Goal: Task Accomplishment & Management: Manage account settings

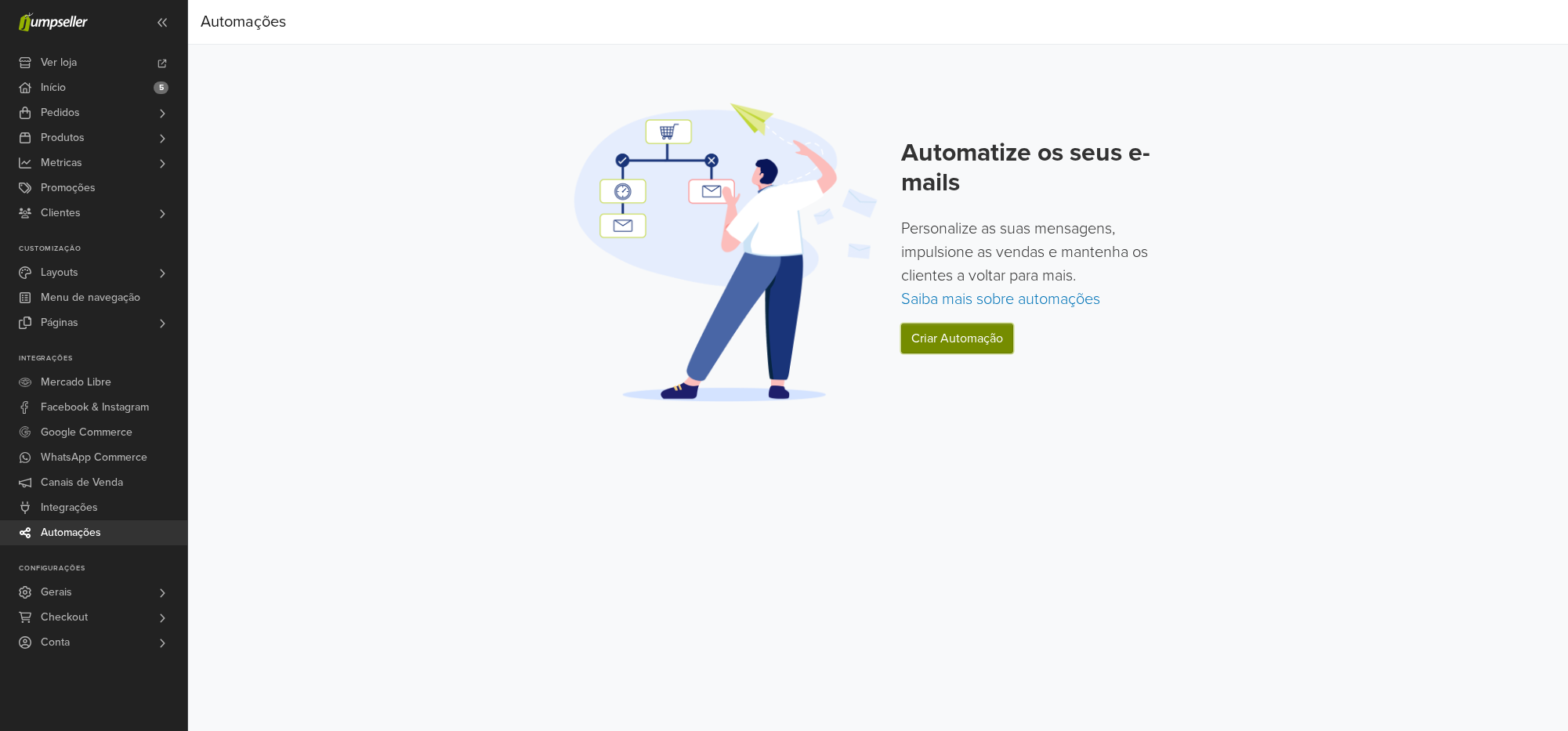
click at [972, 344] on link "Criar Automação" at bounding box center [958, 339] width 112 height 30
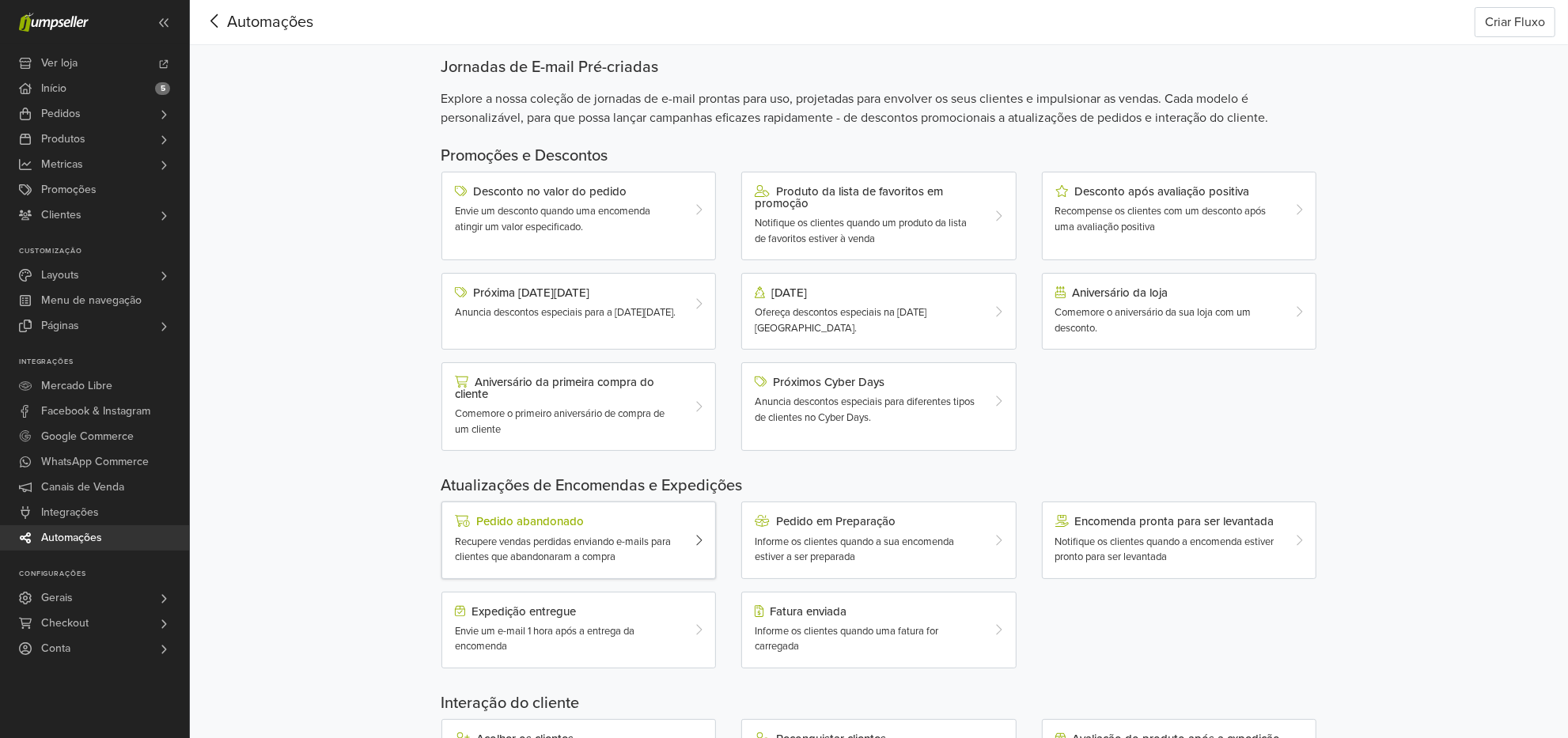
click at [522, 547] on span "Recupere vendas perdidas enviando e-mails para clientes que abandonaram a compra" at bounding box center [562, 550] width 216 height 29
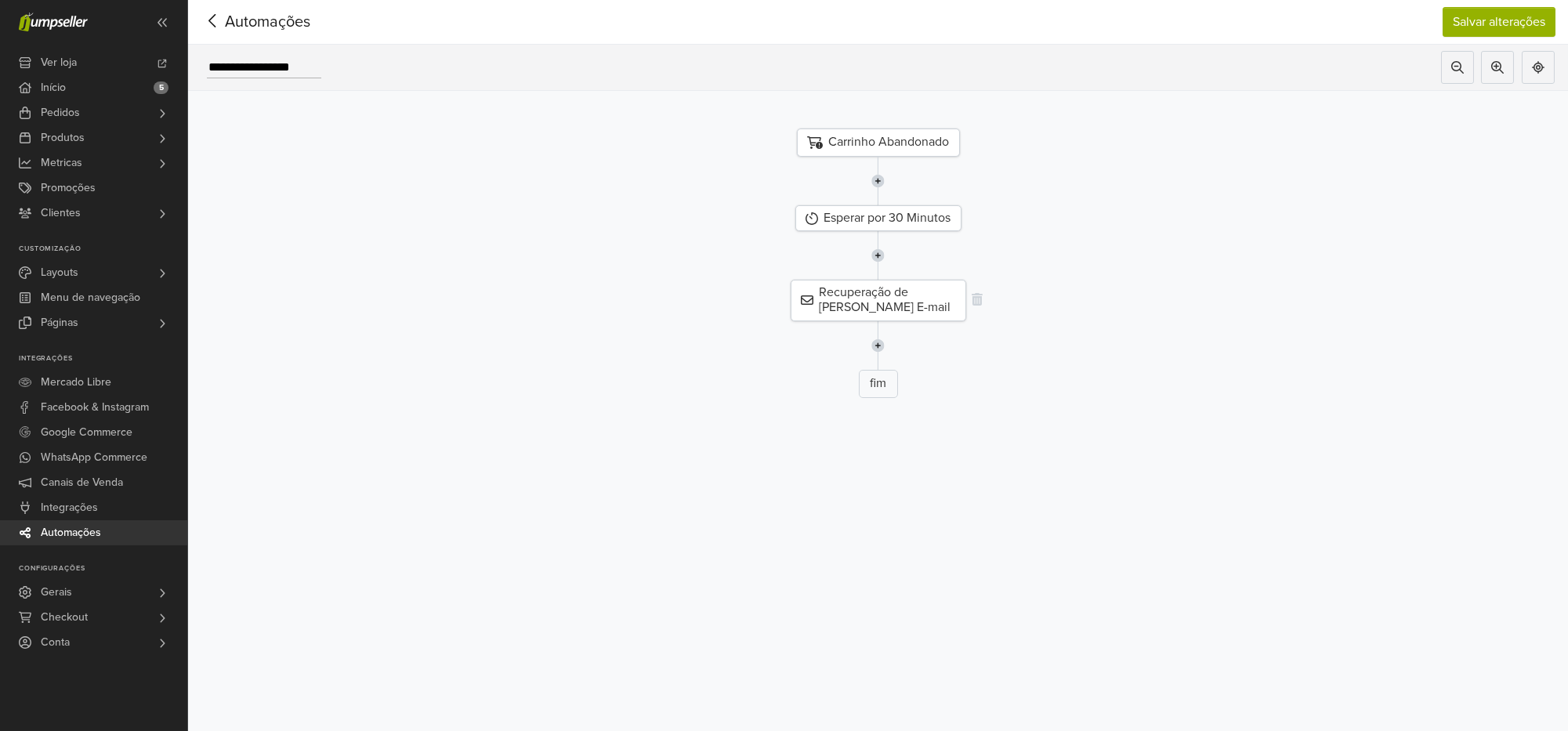
click at [852, 300] on div "Recuperação de [PERSON_NAME] E-mail" at bounding box center [879, 300] width 176 height 40
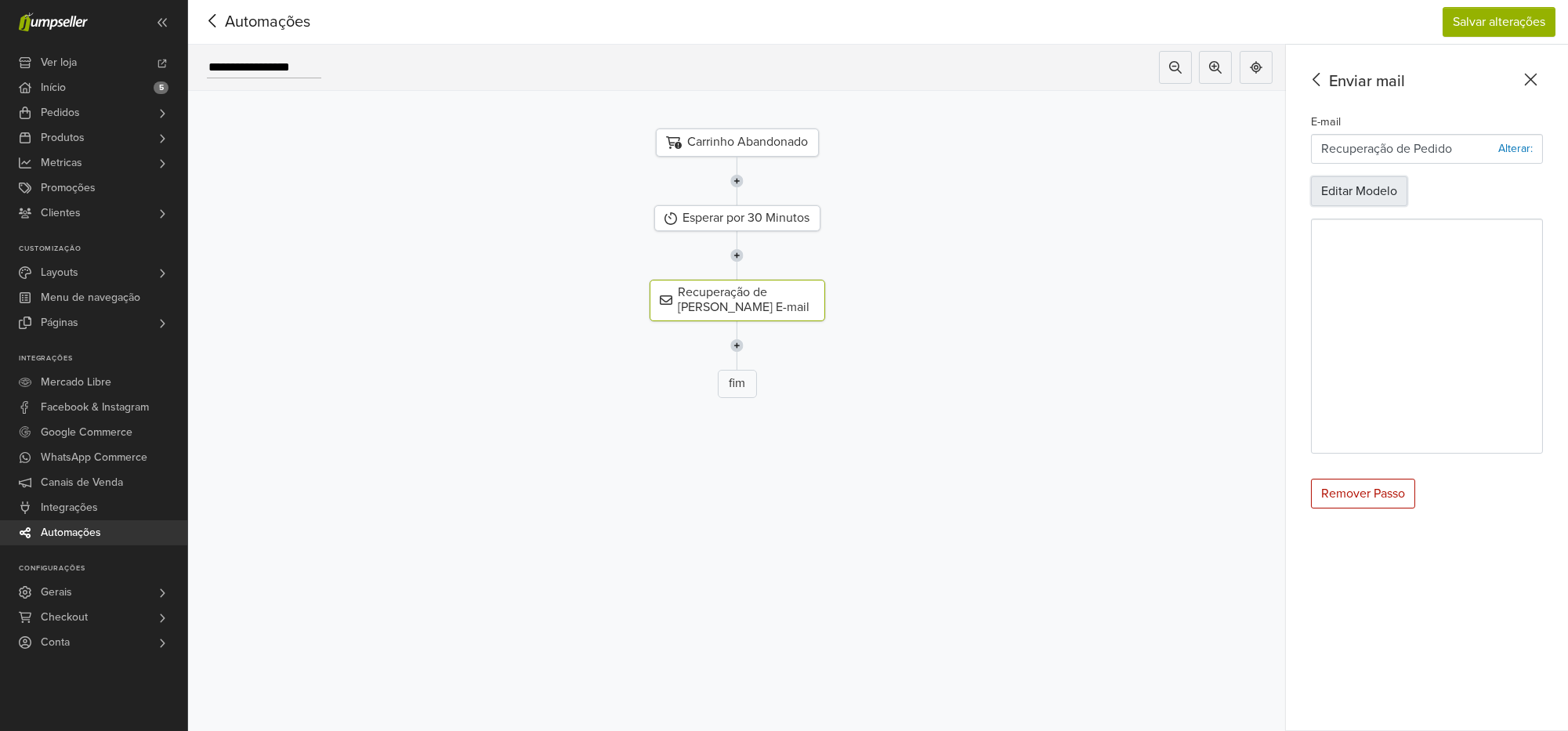
click at [1358, 186] on button "Editar Modelo" at bounding box center [1360, 191] width 97 height 30
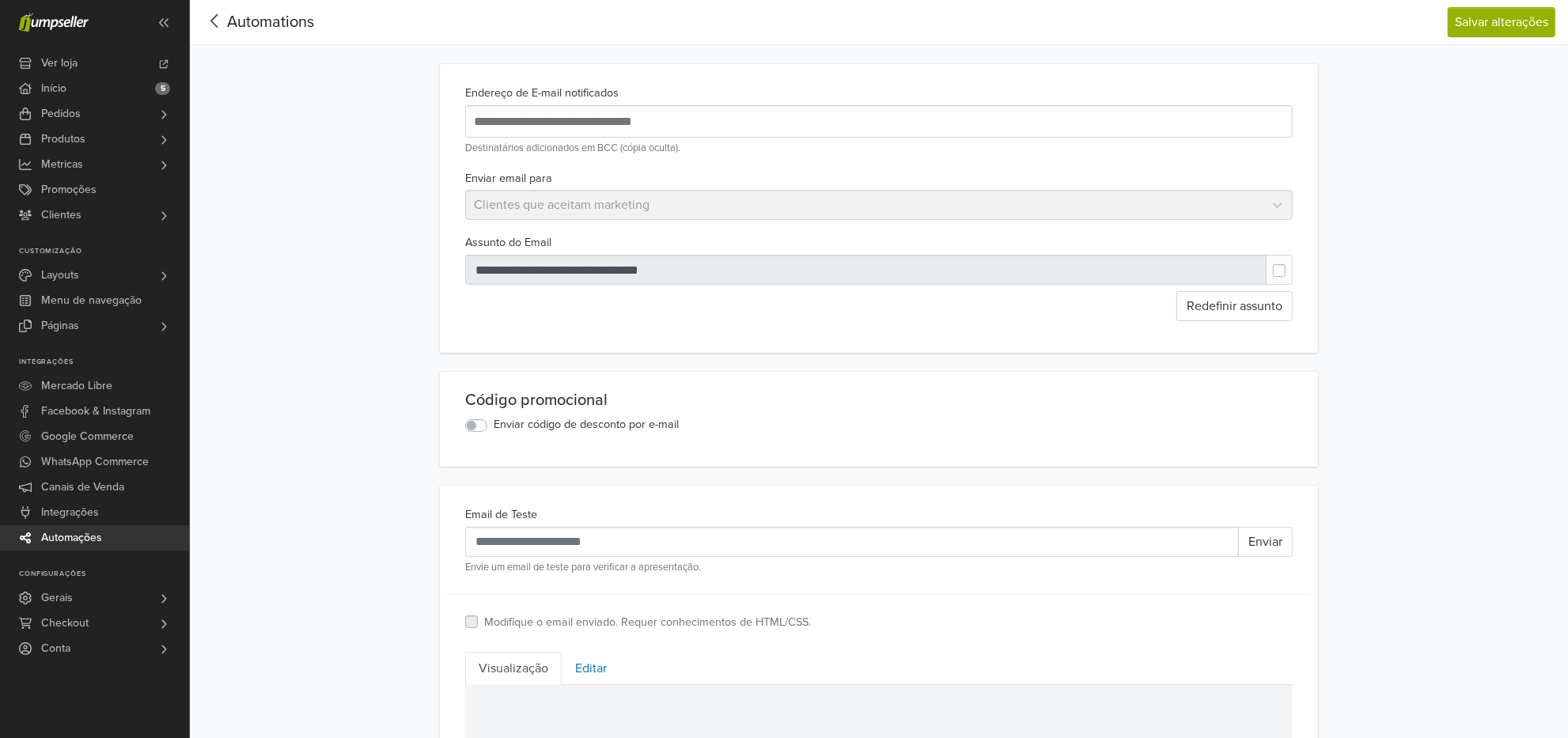
click at [213, 22] on icon at bounding box center [214, 21] width 25 height 20
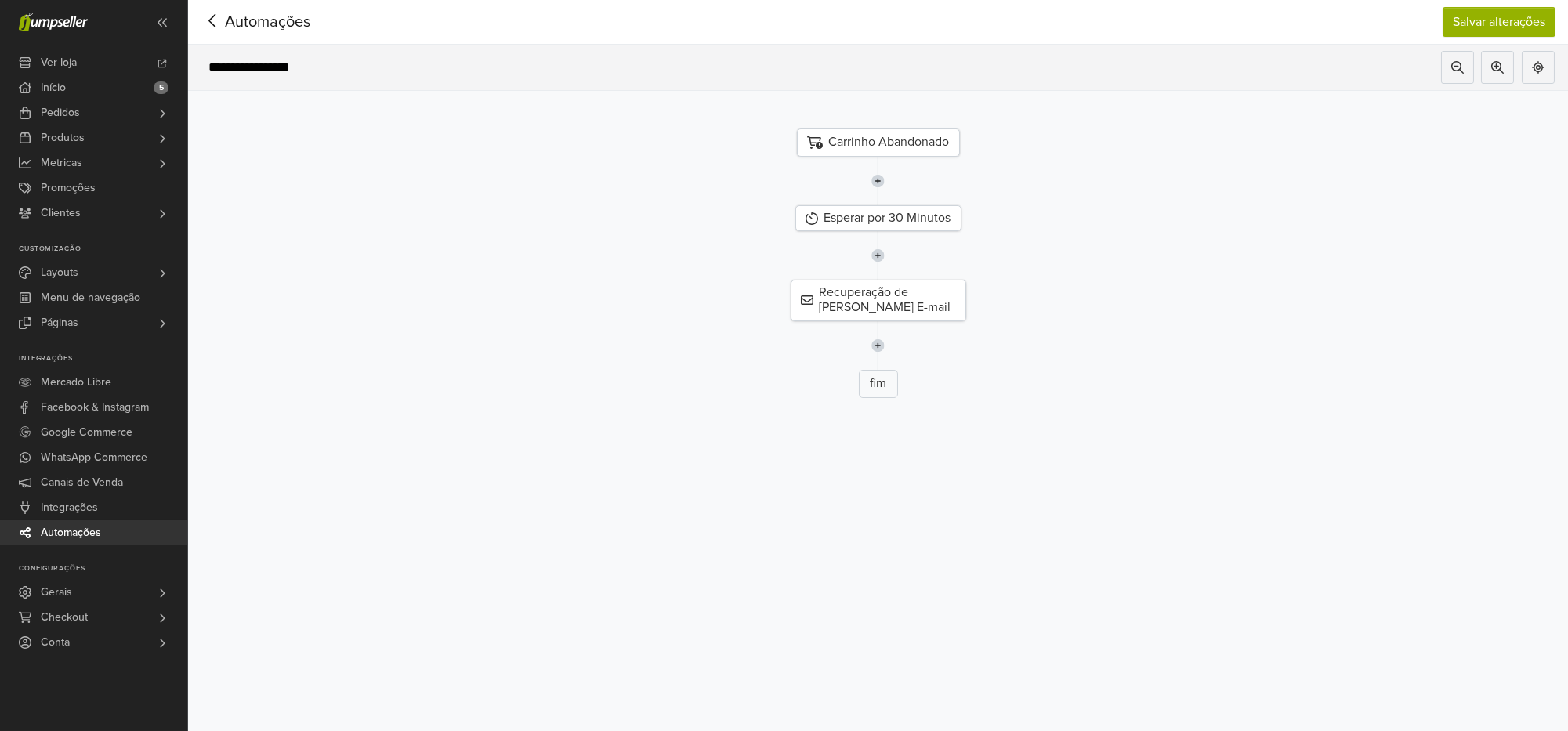
click at [218, 17] on icon at bounding box center [212, 21] width 25 height 20
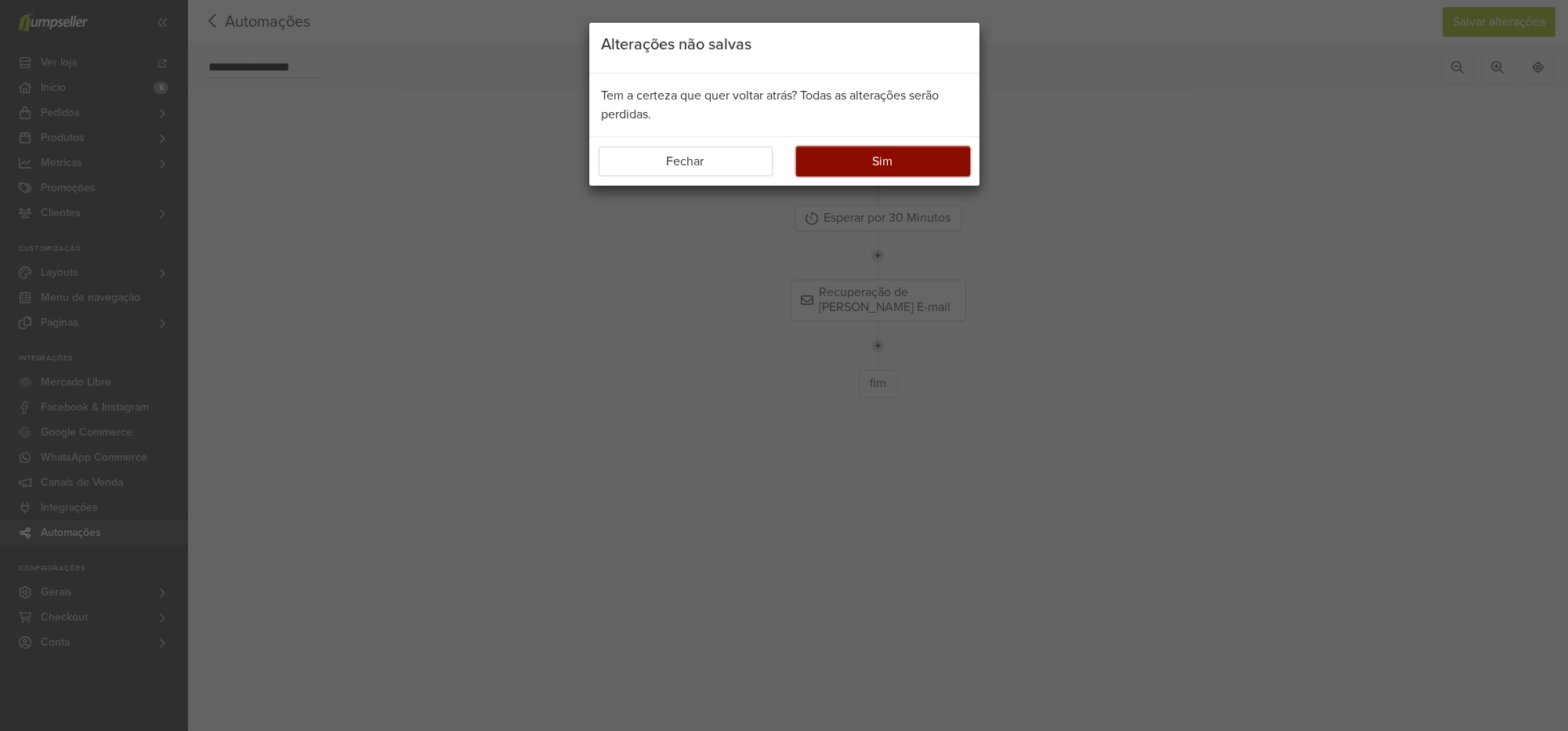
click at [920, 173] on button "Sim" at bounding box center [883, 161] width 174 height 30
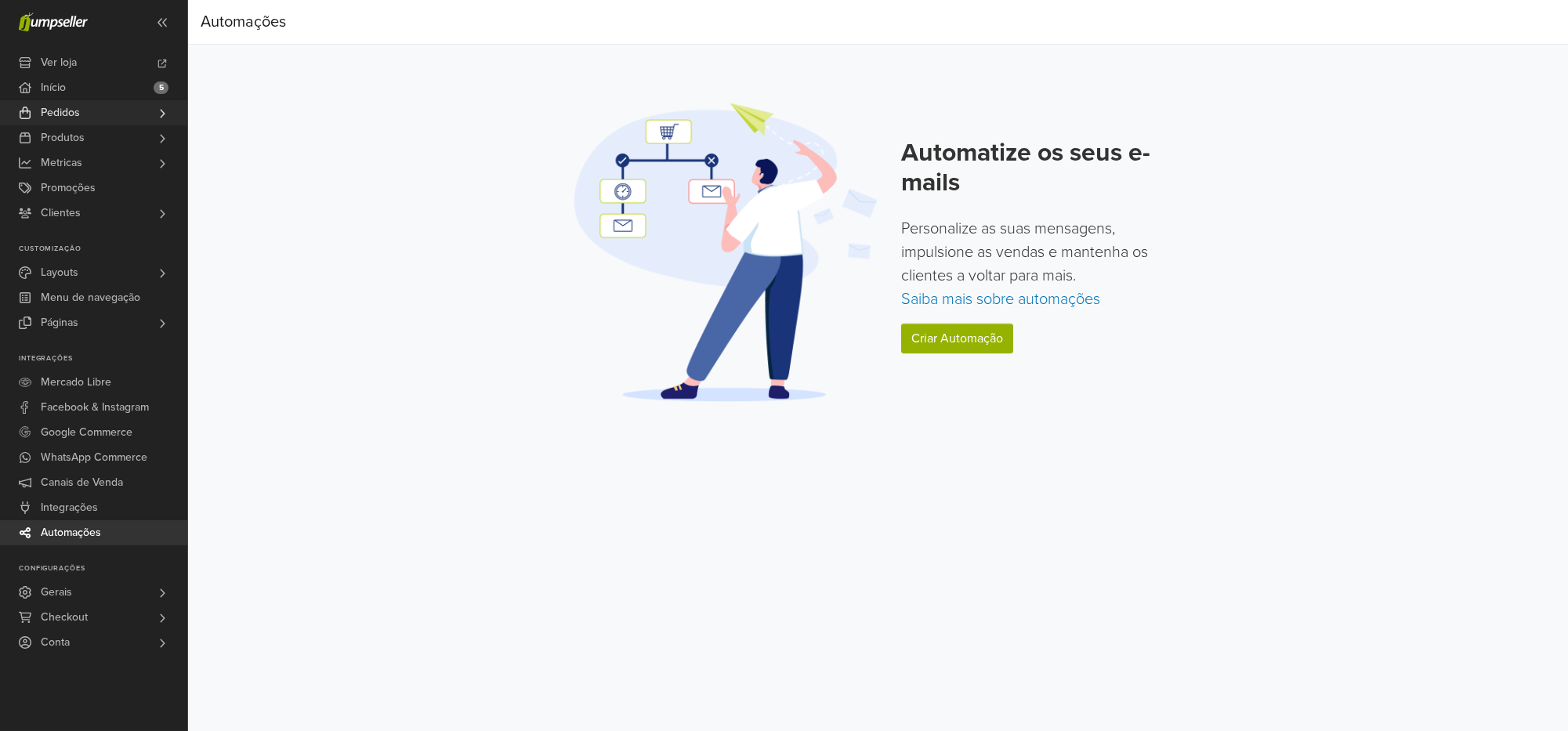
click at [59, 116] on span "Pedidos" at bounding box center [60, 113] width 40 height 25
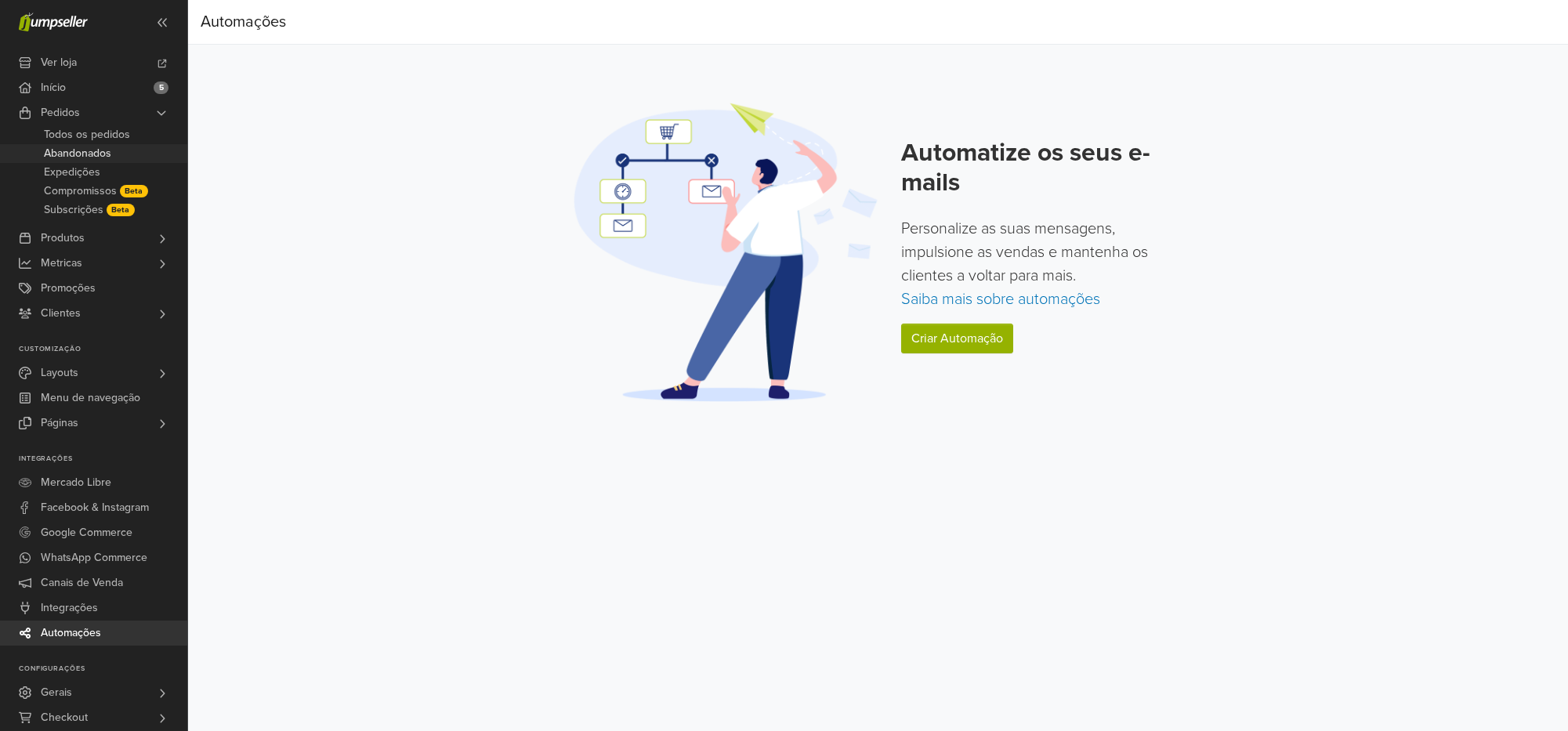
click at [86, 153] on span "Abandonados" at bounding box center [77, 153] width 67 height 19
